Goal: Transaction & Acquisition: Purchase product/service

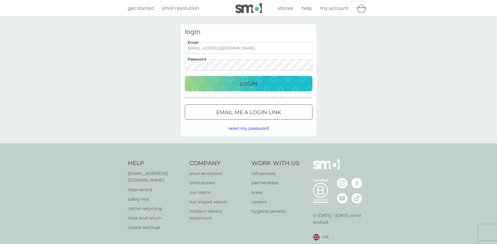
click at [254, 83] on p "Login" at bounding box center [249, 84] width 18 height 9
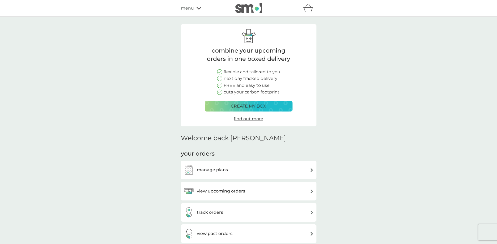
click at [273, 172] on div "manage plans" at bounding box center [249, 170] width 130 height 11
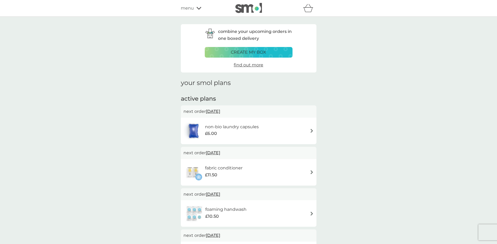
click at [220, 111] on span "1 Dec 2025" at bounding box center [213, 111] width 14 height 10
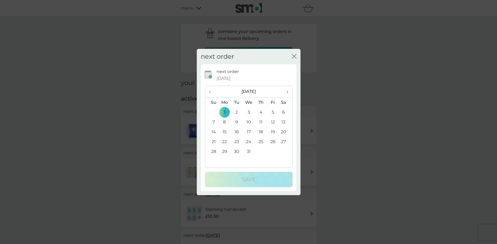
click at [294, 57] on icon "close" at bounding box center [293, 56] width 2 height 4
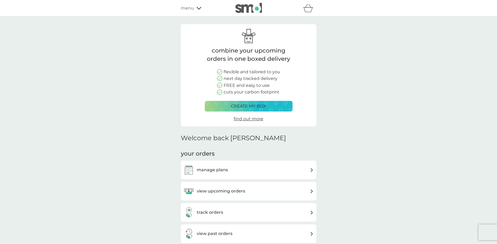
click at [238, 188] on div "view upcoming orders" at bounding box center [215, 191] width 62 height 11
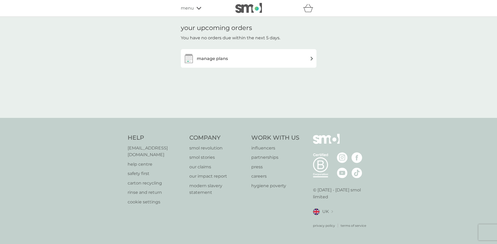
click at [188, 58] on img at bounding box center [189, 58] width 11 height 11
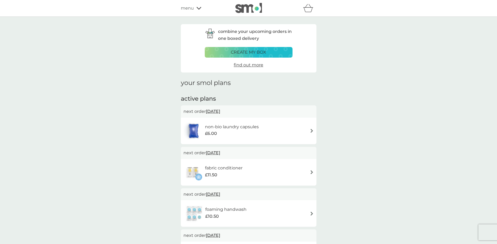
click at [309, 131] on div "non-bio laundry capsules £6.00" at bounding box center [249, 131] width 130 height 19
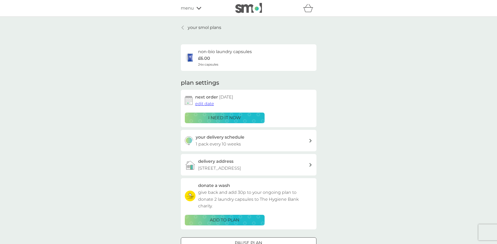
click at [234, 117] on p "i need it now" at bounding box center [224, 118] width 33 height 7
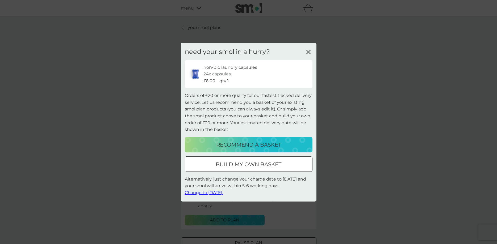
click at [258, 165] on p "build my own basket" at bounding box center [249, 164] width 66 height 9
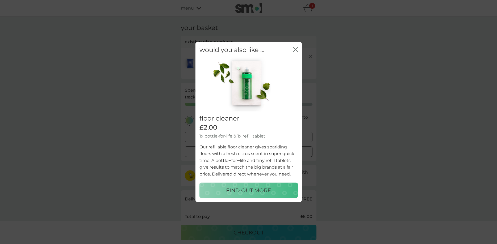
click at [297, 49] on icon "close" at bounding box center [295, 49] width 5 height 5
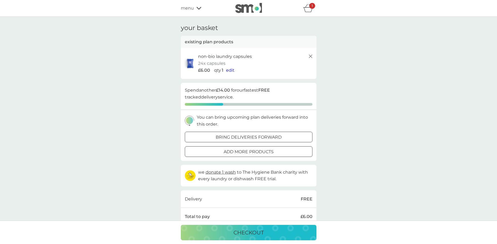
click at [272, 151] on p "add more products" at bounding box center [249, 152] width 50 height 7
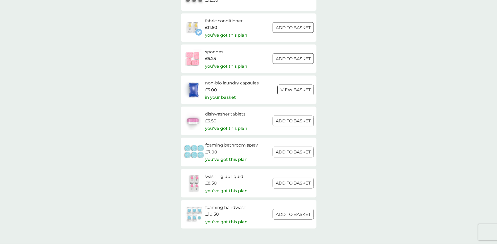
scroll to position [678, 0]
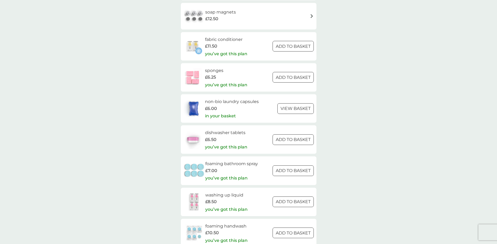
click at [293, 109] on div at bounding box center [295, 109] width 19 height 6
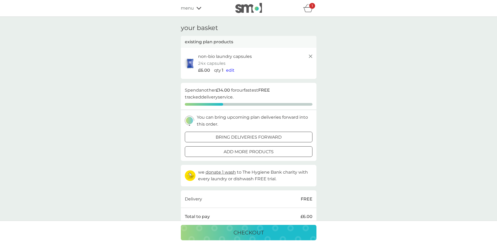
click at [227, 69] on span "edit" at bounding box center [230, 70] width 9 height 5
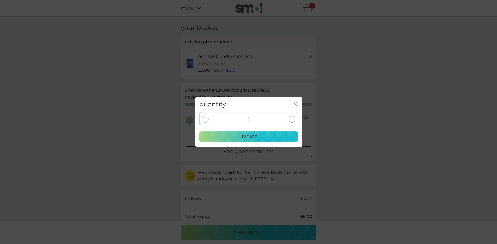
click at [293, 119] on icon at bounding box center [292, 119] width 3 height 3
click at [292, 119] on icon at bounding box center [292, 119] width 3 height 3
click at [271, 136] on div "update" at bounding box center [249, 137] width 92 height 7
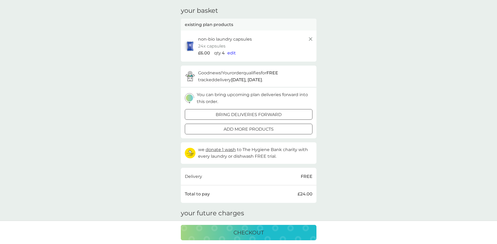
scroll to position [27, 0]
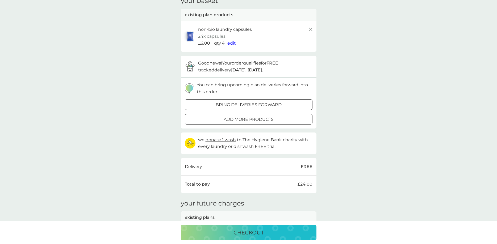
click at [257, 232] on p "checkout" at bounding box center [249, 233] width 30 height 9
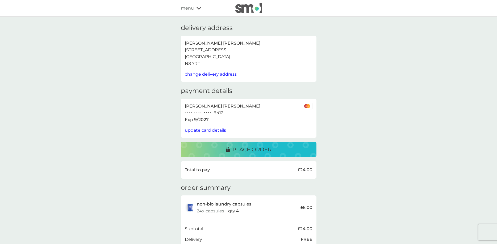
click at [254, 148] on p "place order" at bounding box center [252, 150] width 39 height 9
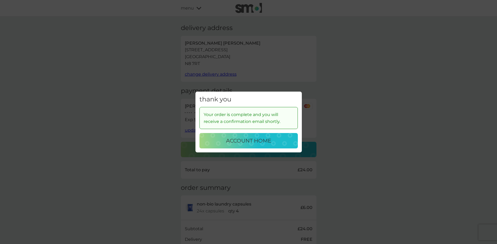
click at [251, 141] on p "account home" at bounding box center [248, 141] width 45 height 9
